Goal: Task Accomplishment & Management: Manage account settings

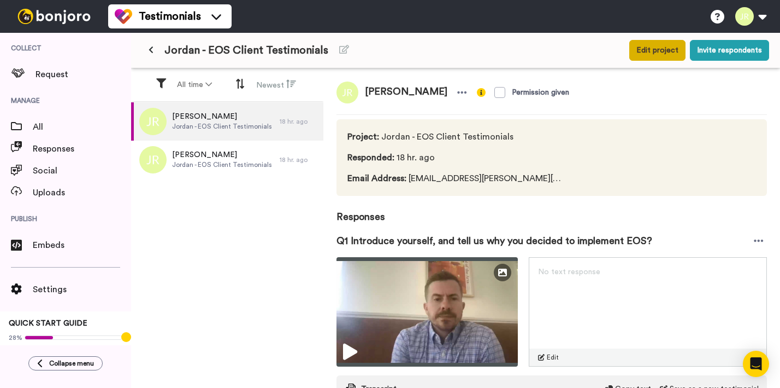
click at [642, 58] on button "Edit project" at bounding box center [658, 50] width 56 height 21
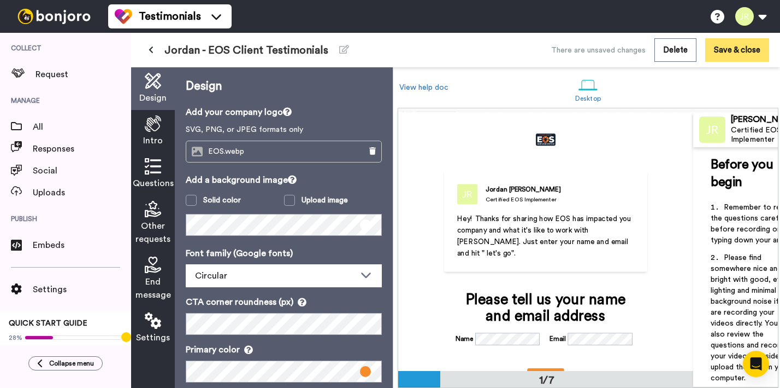
click at [735, 46] on button "Save & close" at bounding box center [738, 50] width 64 height 24
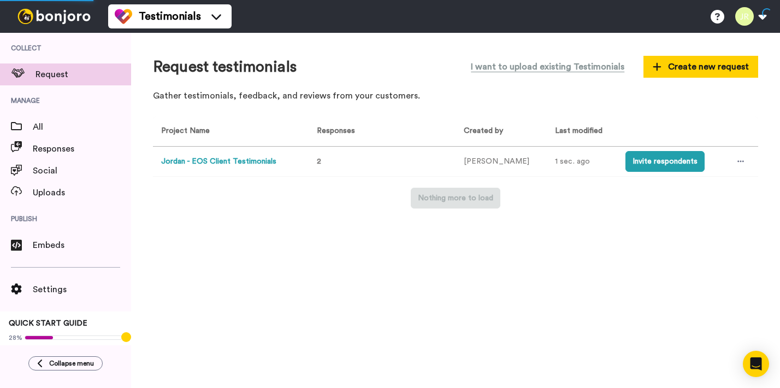
click at [216, 164] on button "Jordan - EOS Client Testimonials" at bounding box center [218, 161] width 115 height 11
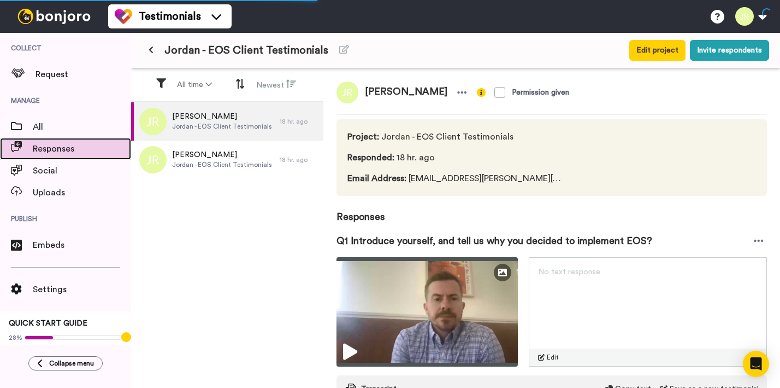
click at [30, 154] on span at bounding box center [16, 148] width 33 height 11
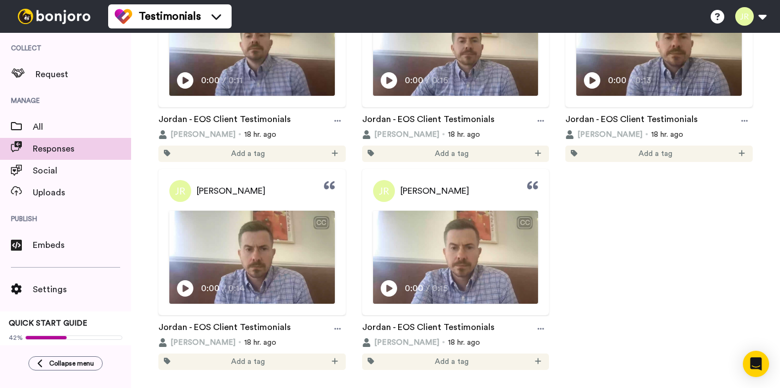
scroll to position [221, 0]
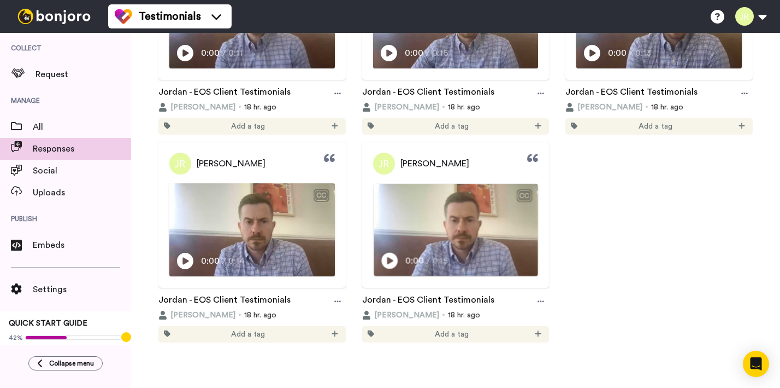
click at [391, 256] on icon at bounding box center [389, 261] width 16 height 16
click at [397, 240] on div "Hi, I am Jordan and I am a business owner." at bounding box center [456, 246] width 130 height 13
click at [49, 248] on span "Embeds" at bounding box center [82, 244] width 98 height 13
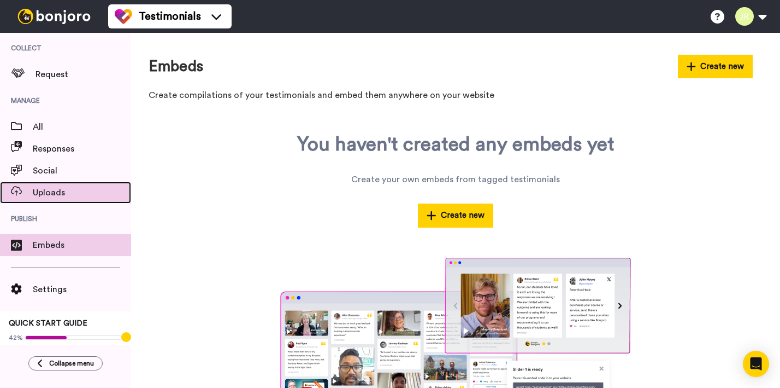
click at [62, 196] on span "Uploads" at bounding box center [82, 192] width 98 height 13
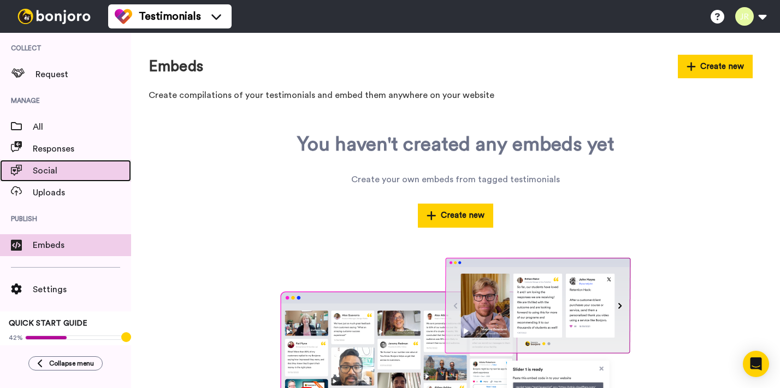
click at [62, 175] on span "Social" at bounding box center [82, 170] width 98 height 13
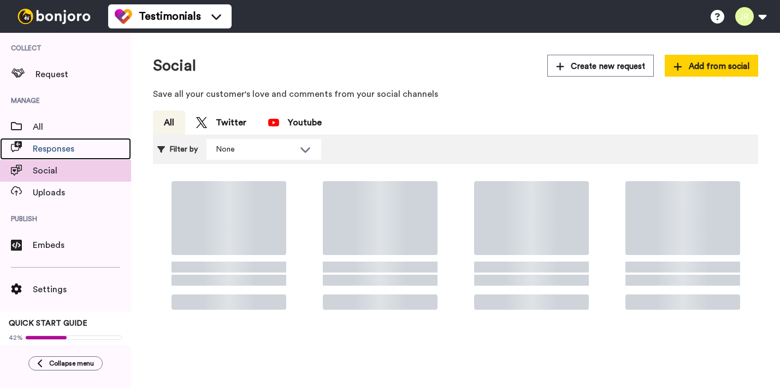
click at [87, 152] on span "Responses" at bounding box center [82, 148] width 98 height 13
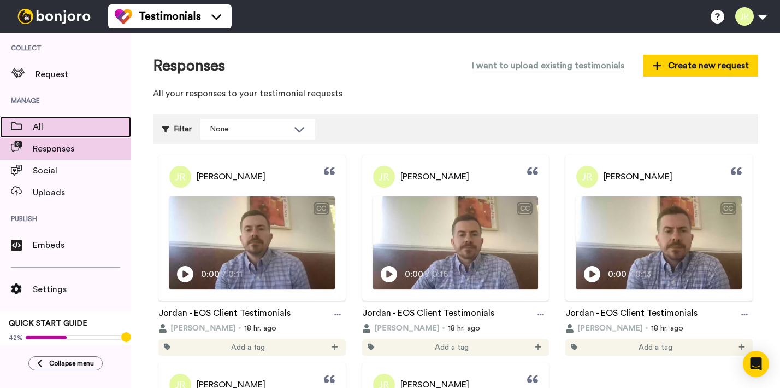
click at [83, 131] on span "All" at bounding box center [82, 126] width 98 height 13
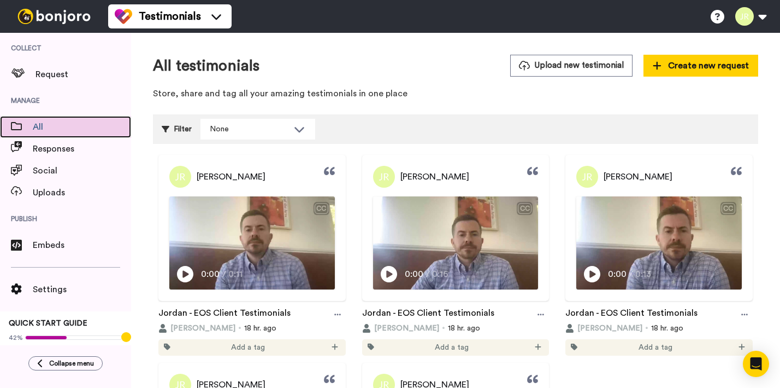
click at [83, 131] on span "All" at bounding box center [82, 126] width 98 height 13
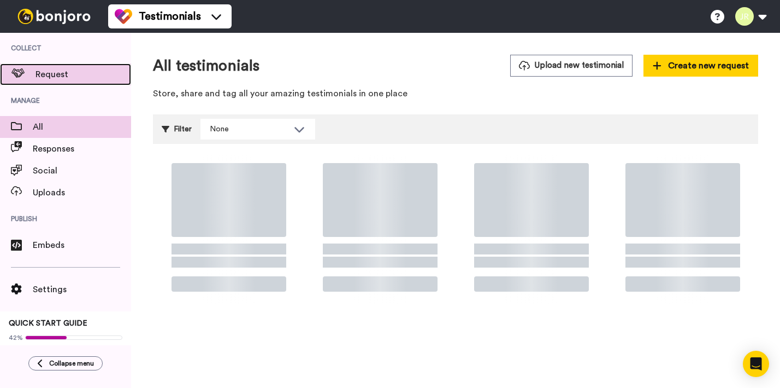
click at [77, 72] on span "Request" at bounding box center [84, 74] width 96 height 13
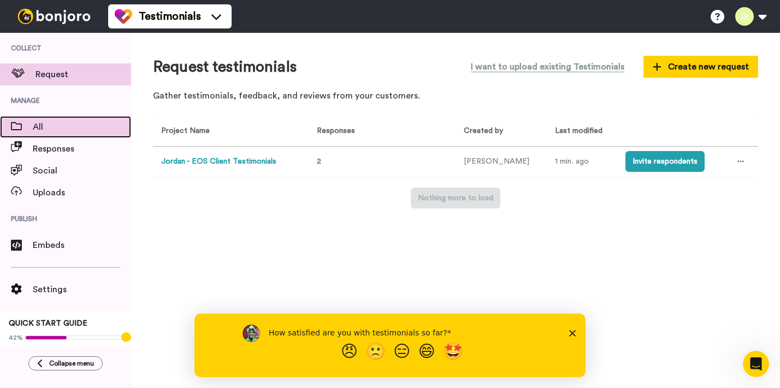
click at [61, 130] on span "All" at bounding box center [82, 126] width 98 height 13
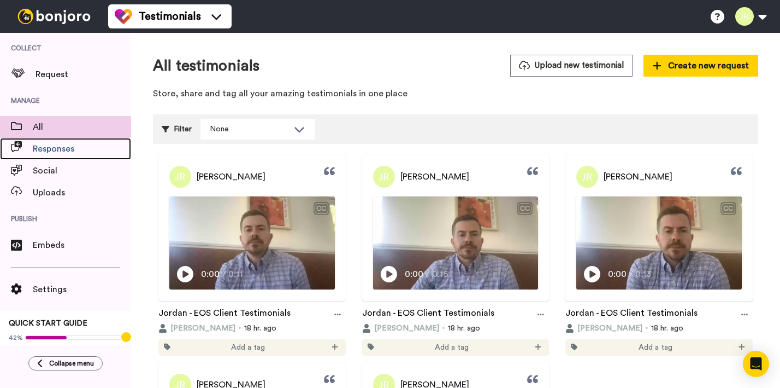
click at [63, 149] on span "Responses" at bounding box center [82, 148] width 98 height 13
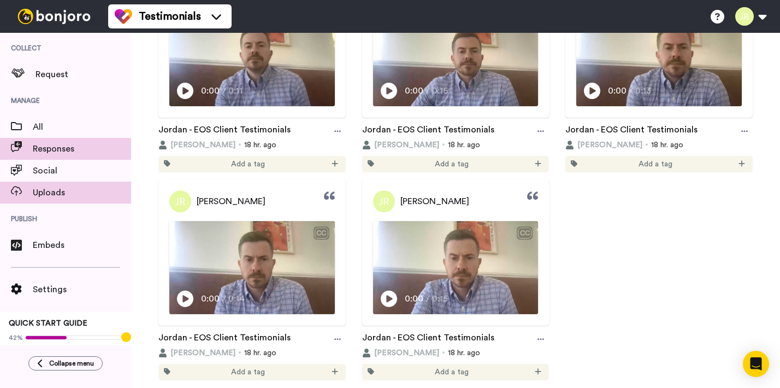
scroll to position [14, 0]
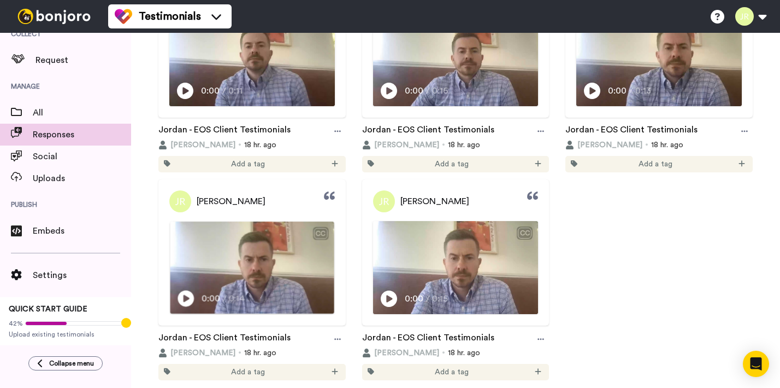
click at [239, 285] on img at bounding box center [253, 267] width 164 height 92
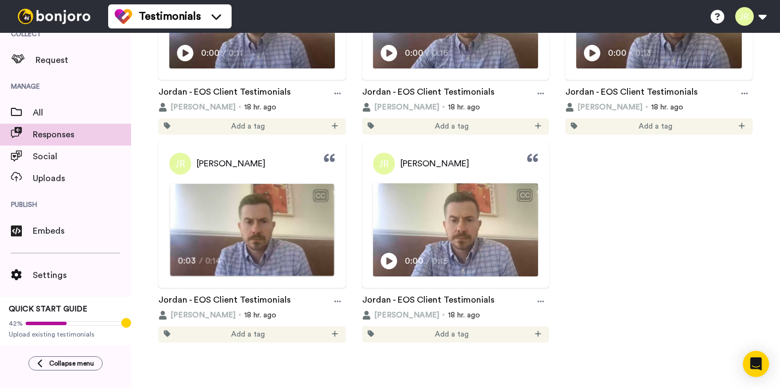
click at [208, 243] on span "Eos has had a huge impact on our company." at bounding box center [252, 247] width 135 height 9
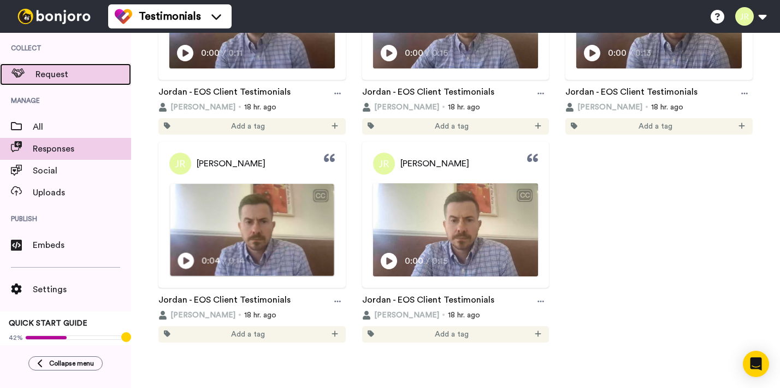
click at [55, 77] on span "Request" at bounding box center [84, 74] width 96 height 13
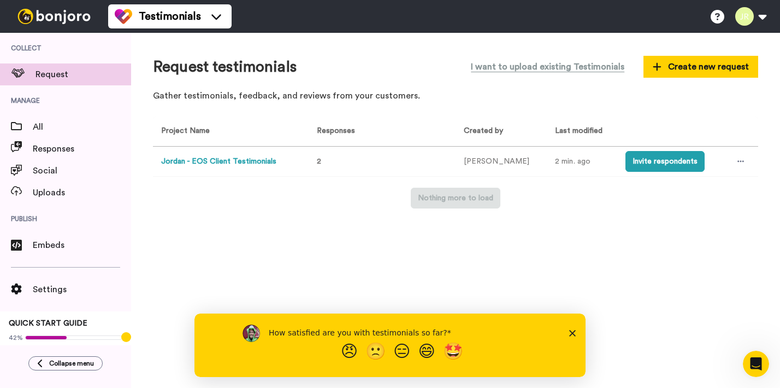
click at [574, 333] on polygon "Close survey" at bounding box center [573, 332] width 7 height 7
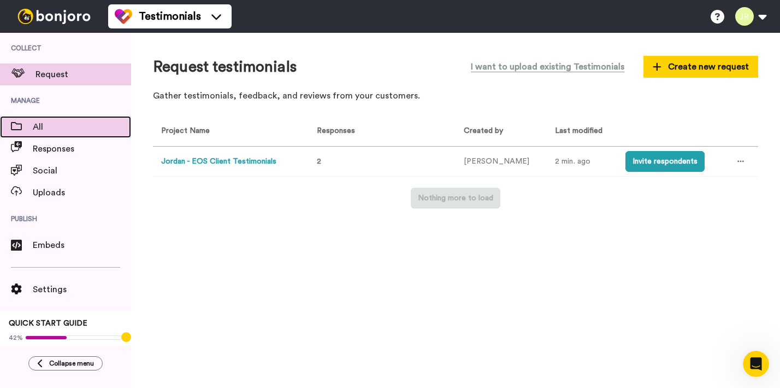
click at [86, 129] on span "All" at bounding box center [82, 126] width 98 height 13
